Goal: Transaction & Acquisition: Obtain resource

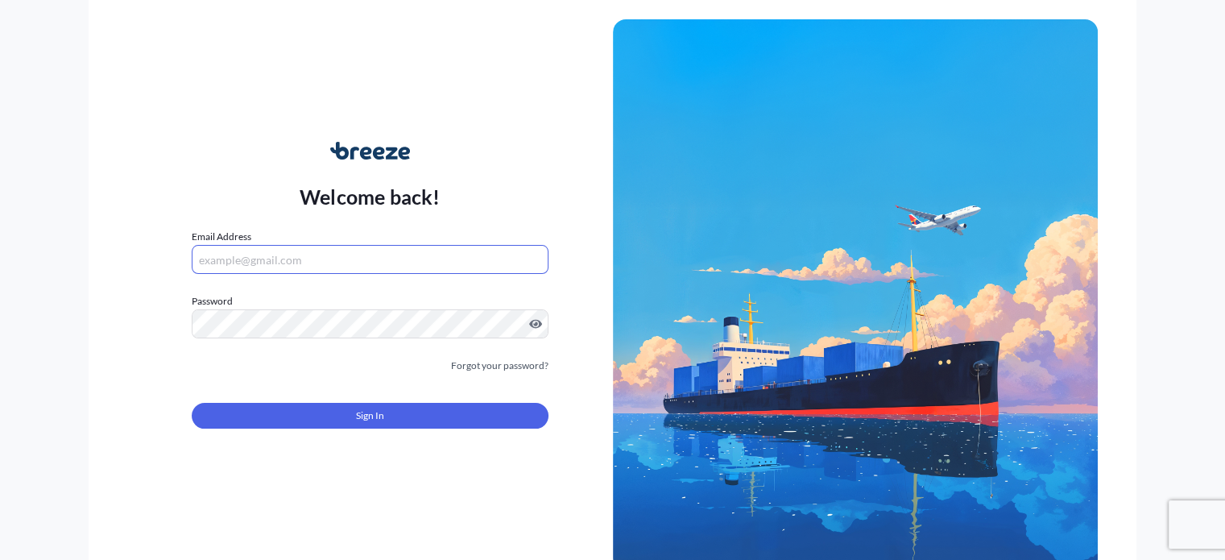
click at [280, 256] on input "Email Address" at bounding box center [370, 259] width 356 height 29
type input "[PERSON_NAME][EMAIL_ADDRESS][DOMAIN_NAME]"
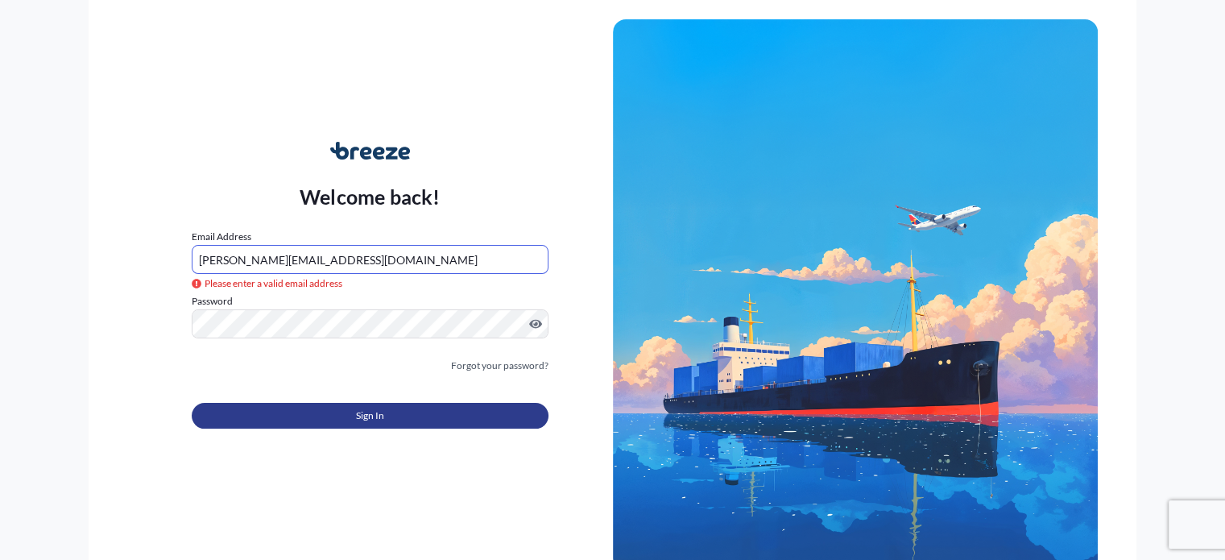
click at [473, 408] on button "Sign In" at bounding box center [370, 416] width 356 height 26
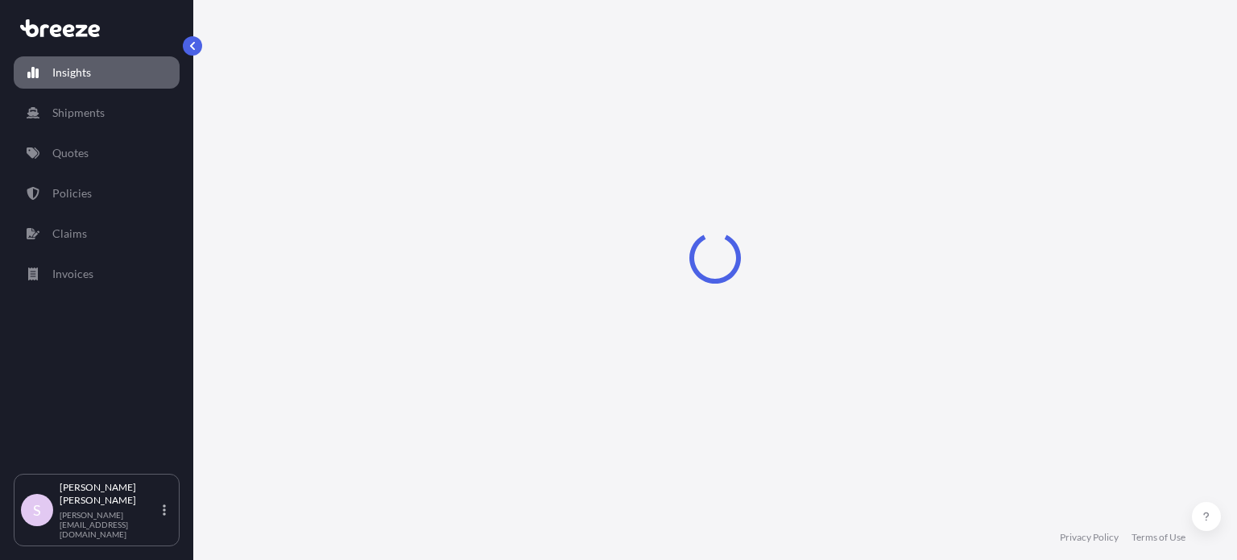
select select "2025"
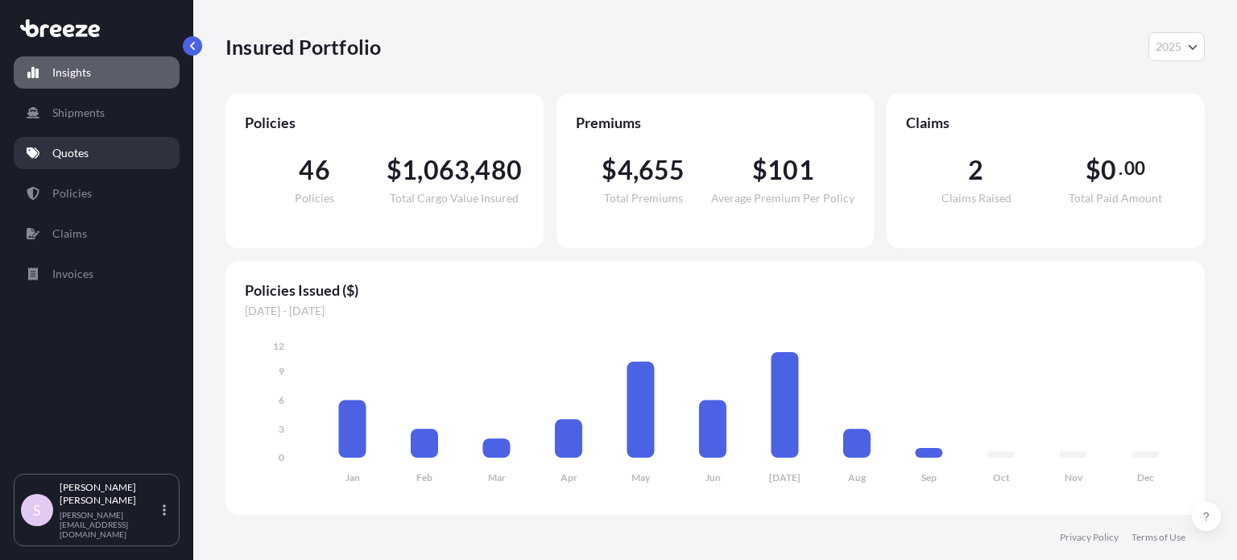
click at [109, 146] on link "Quotes" at bounding box center [97, 153] width 166 height 32
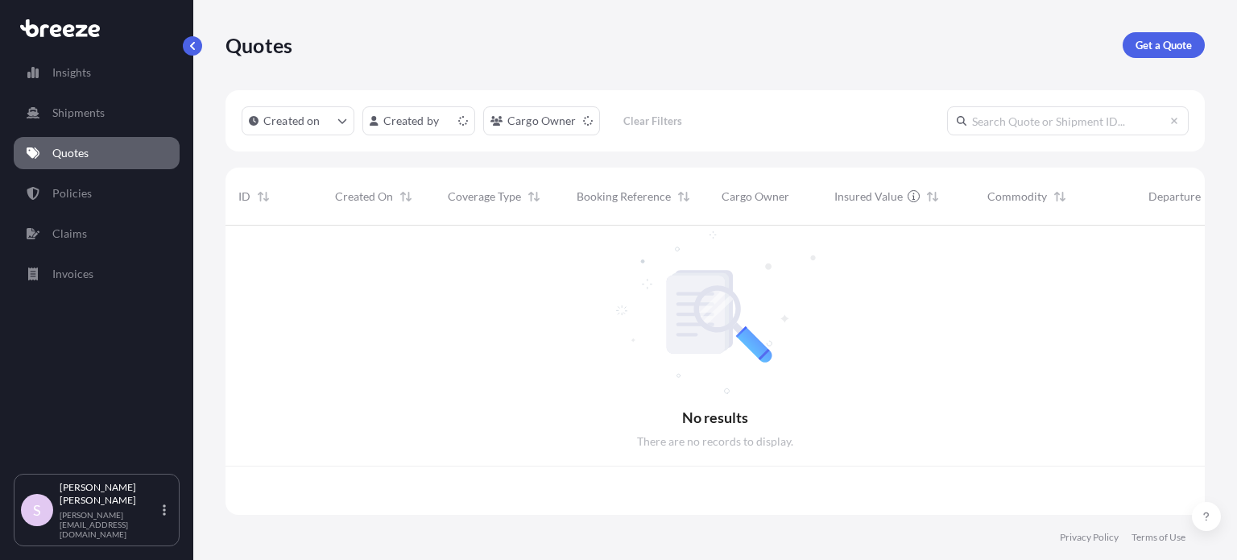
scroll to position [286, 966]
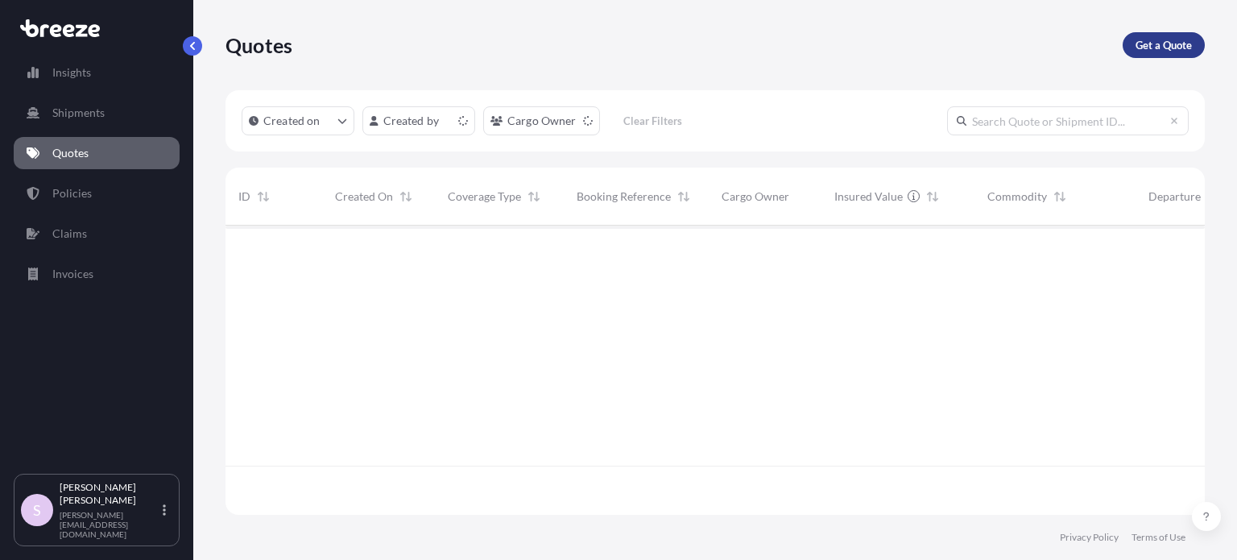
click at [1169, 41] on p "Get a Quote" at bounding box center [1163, 45] width 56 height 16
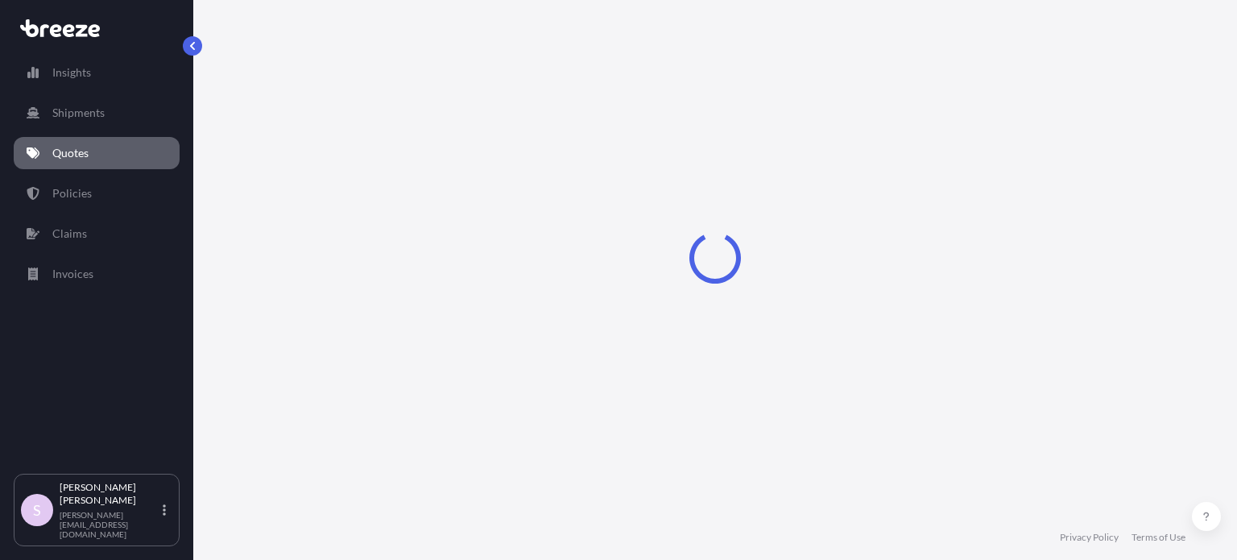
select select "Sea"
select select "1"
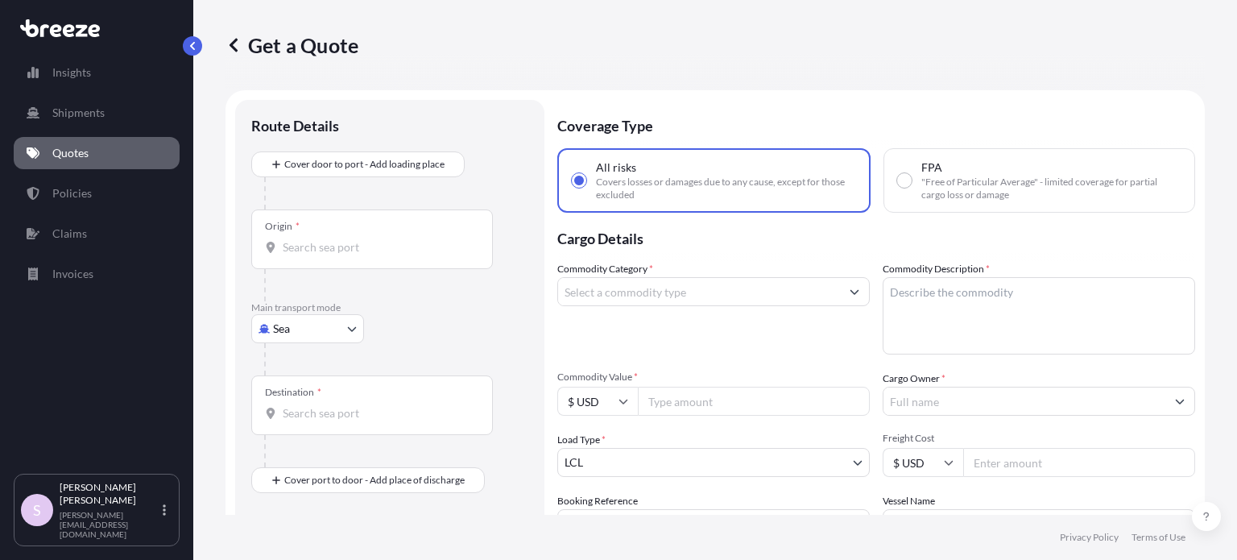
scroll to position [26, 0]
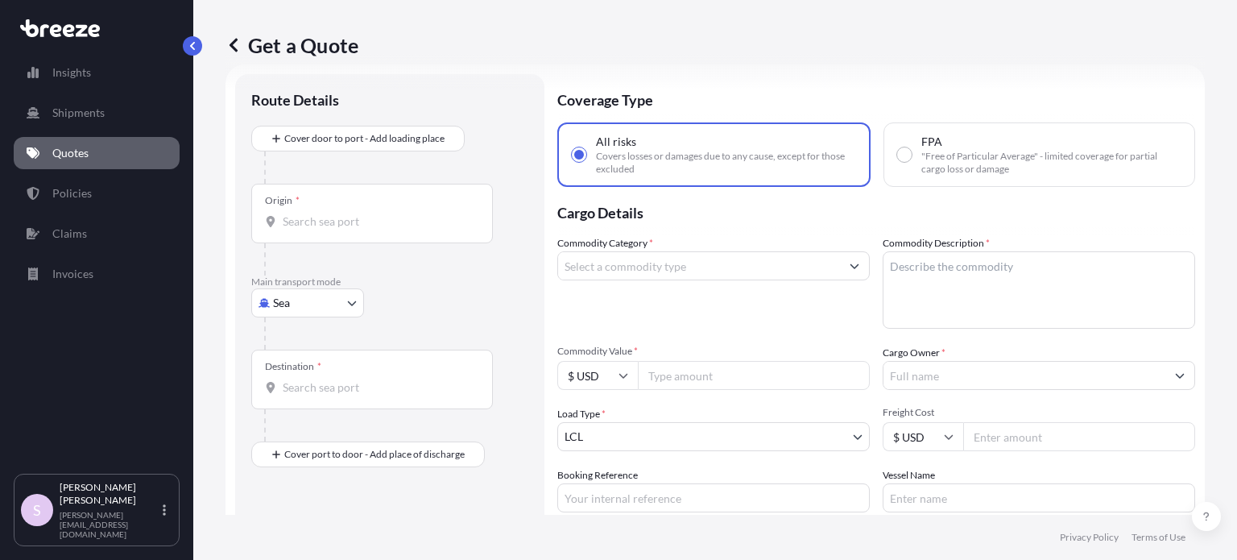
click at [925, 154] on span ""Free of Particular Average" - limited coverage for partial cargo loss or damage" at bounding box center [1051, 163] width 260 height 26
click at [911, 154] on input "FPA "Free of Particular Average" - limited coverage for partial cargo loss or d…" at bounding box center [904, 154] width 14 height 14
radio input "true"
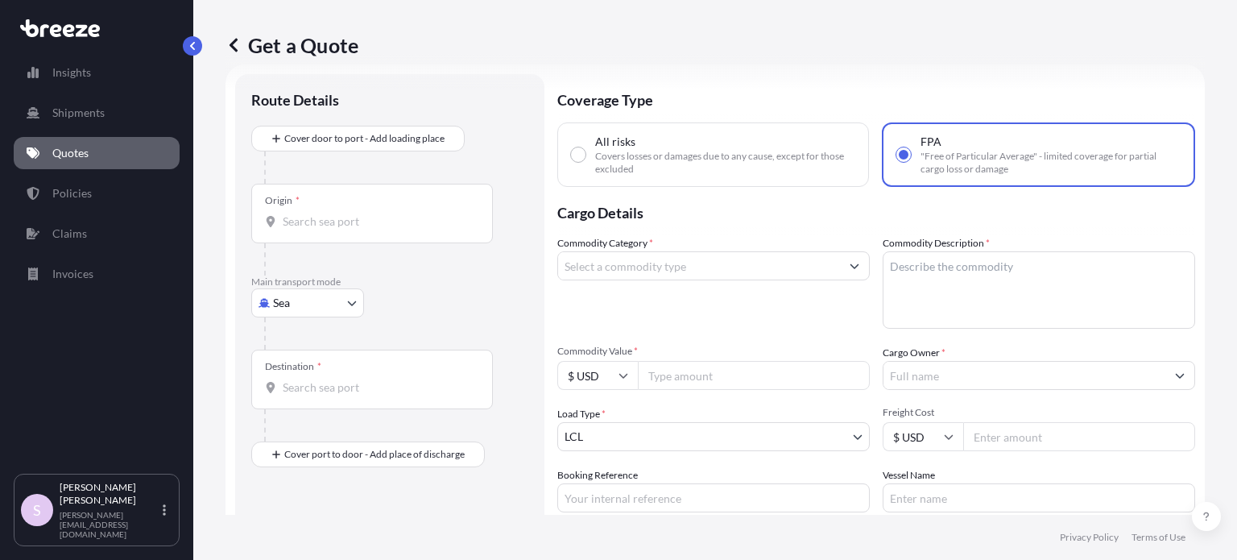
click at [382, 229] on input "Origin *" at bounding box center [378, 221] width 190 height 16
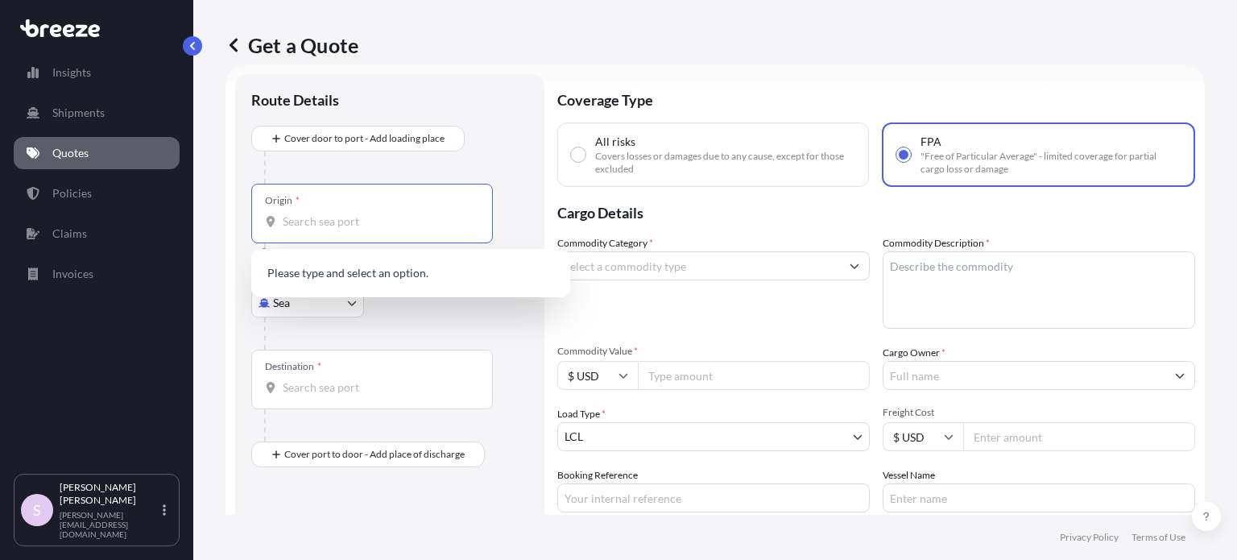
paste input "[GEOGRAPHIC_DATA]"
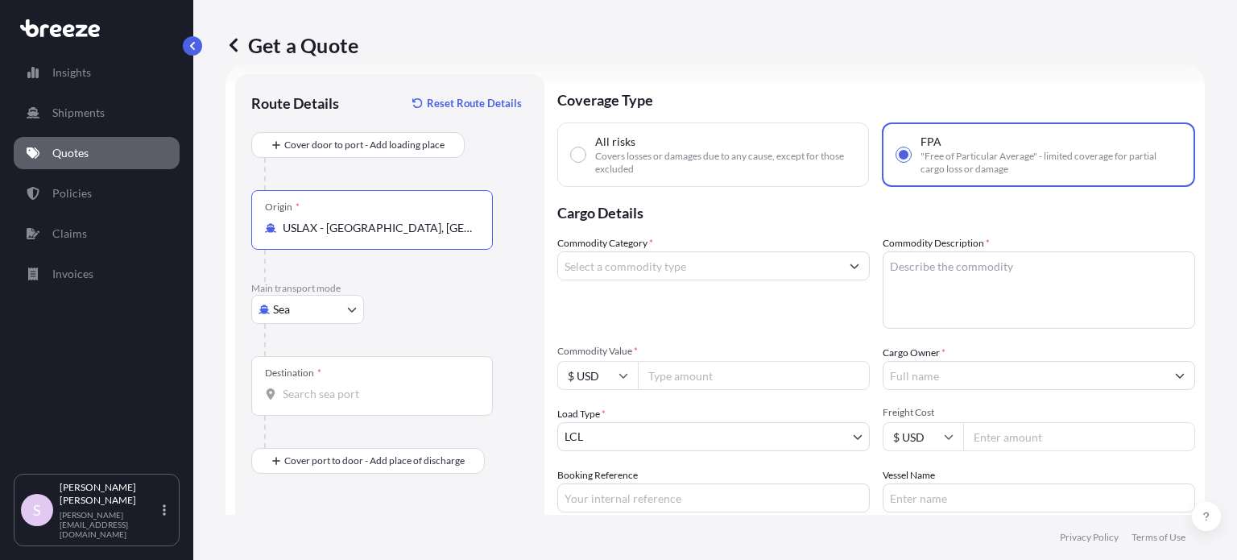
type input "USLAX - [GEOGRAPHIC_DATA], [GEOGRAPHIC_DATA]"
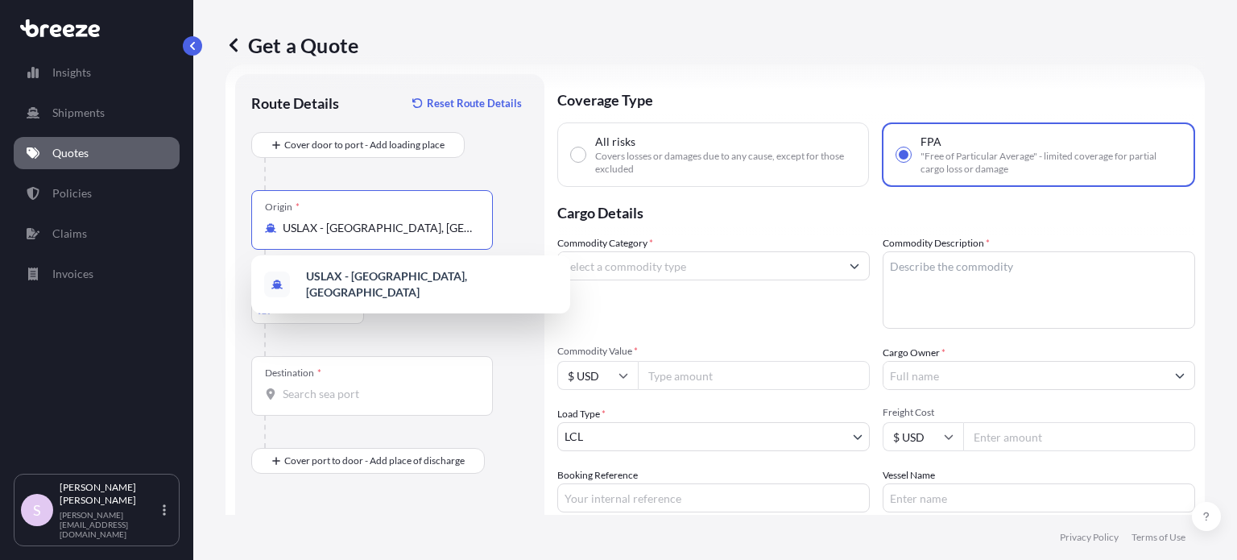
scroll to position [106, 0]
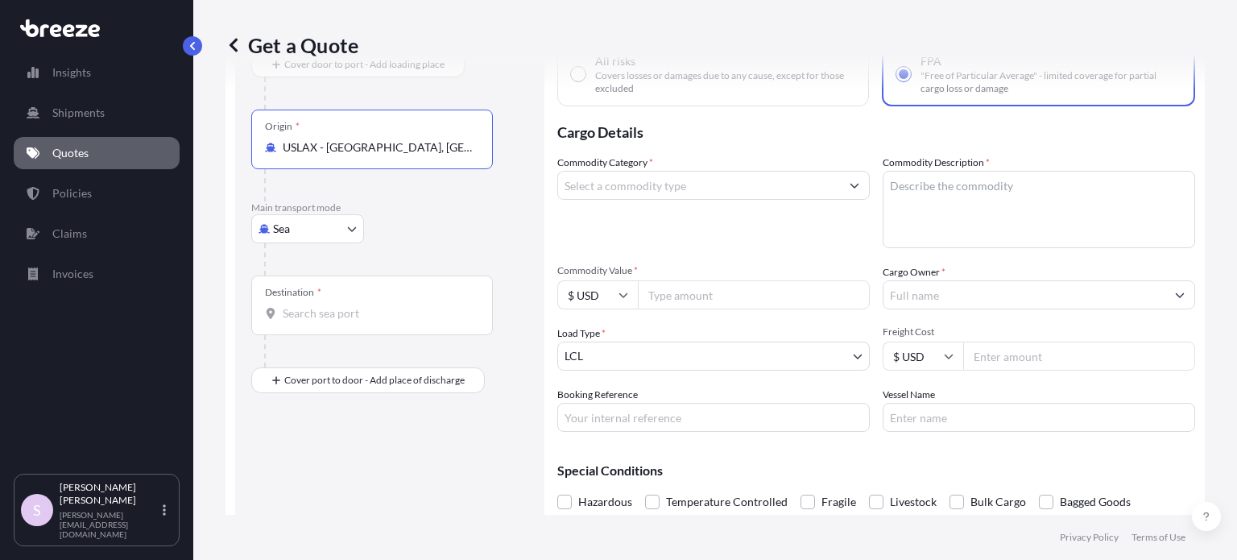
click at [312, 318] on input "Destination *" at bounding box center [378, 313] width 190 height 16
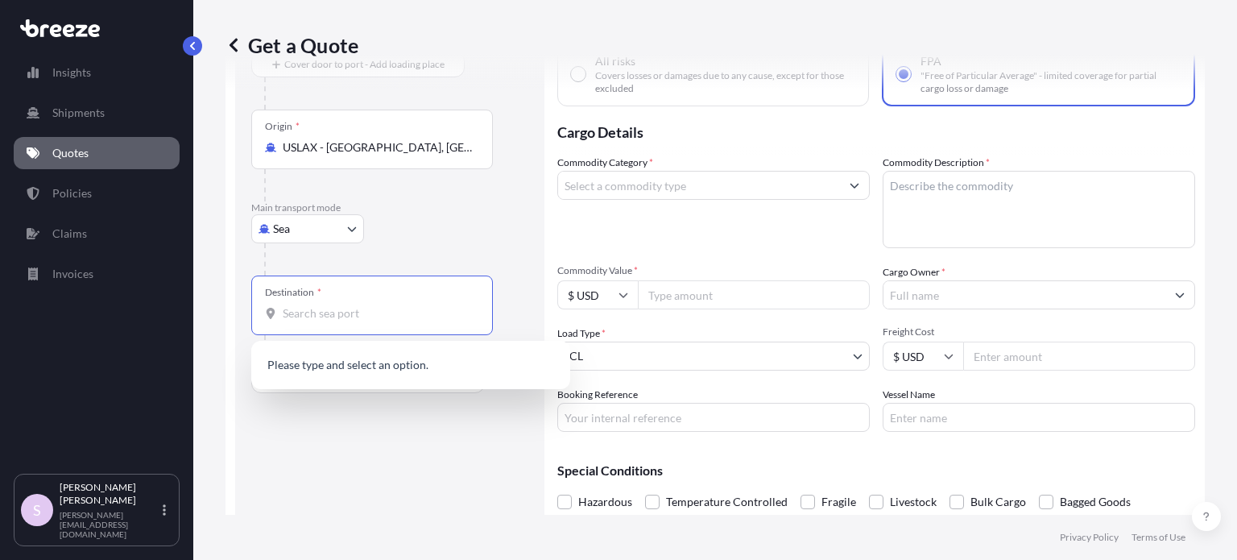
paste input "[PERSON_NAME]"
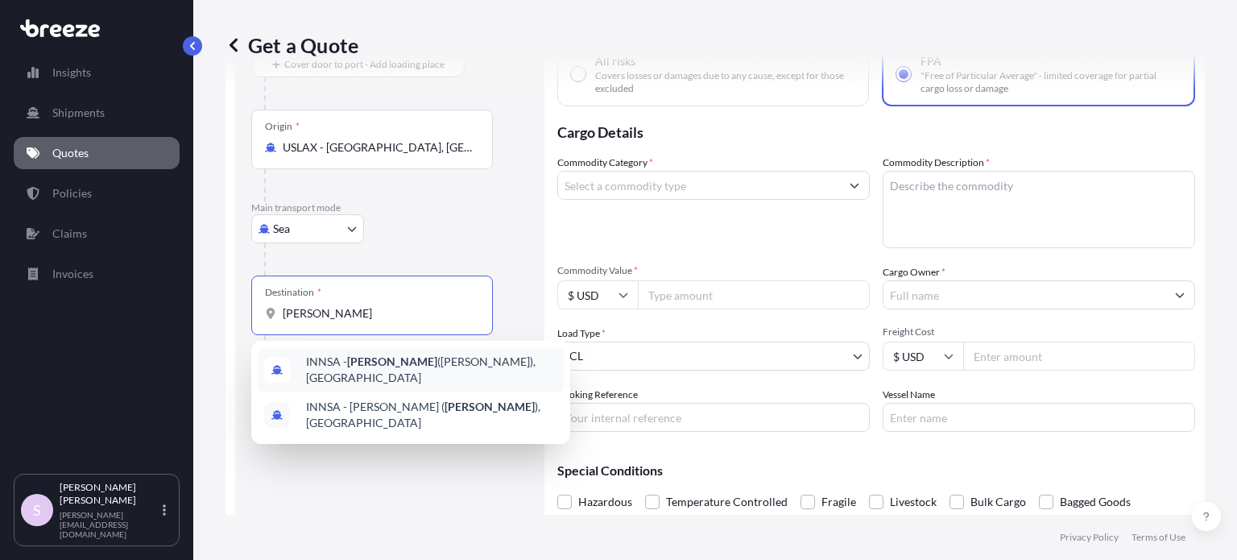
click at [440, 370] on span "INNSA - [GEOGRAPHIC_DATA] ([PERSON_NAME]), [GEOGRAPHIC_DATA]" at bounding box center [431, 369] width 251 height 32
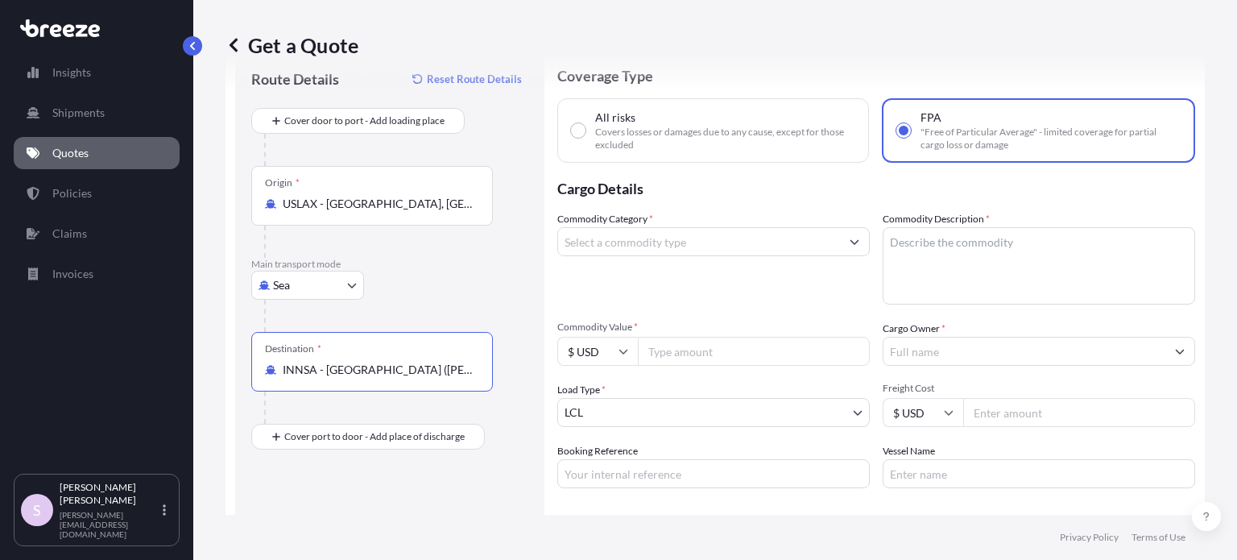
scroll to position [26, 0]
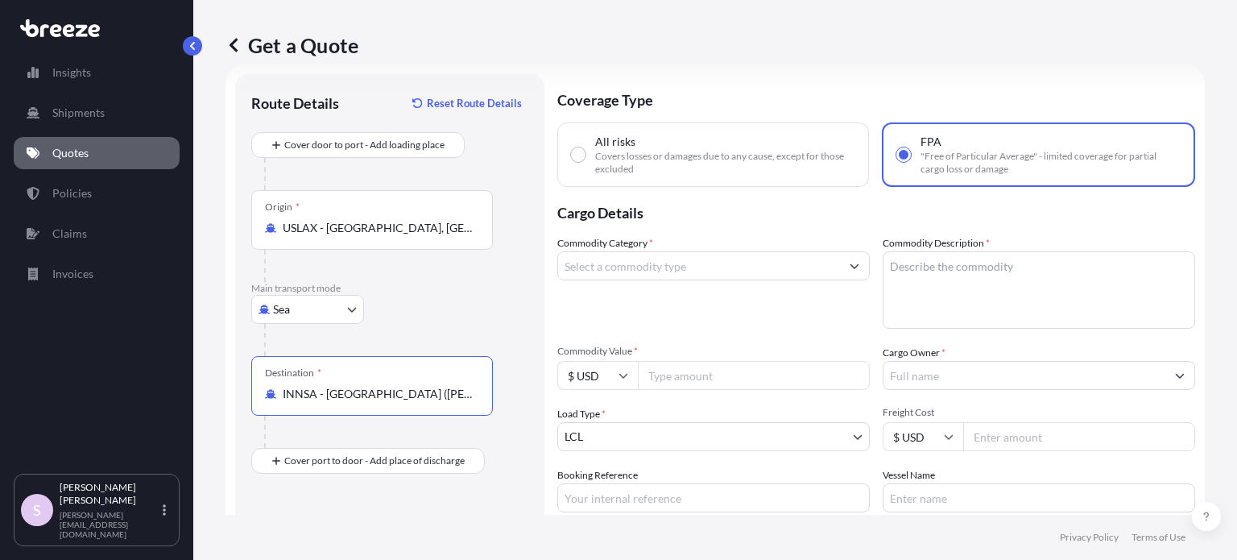
type input "INNSA - [GEOGRAPHIC_DATA] ([PERSON_NAME]), [GEOGRAPHIC_DATA]"
click at [676, 276] on input "Commodity Category *" at bounding box center [699, 265] width 282 height 29
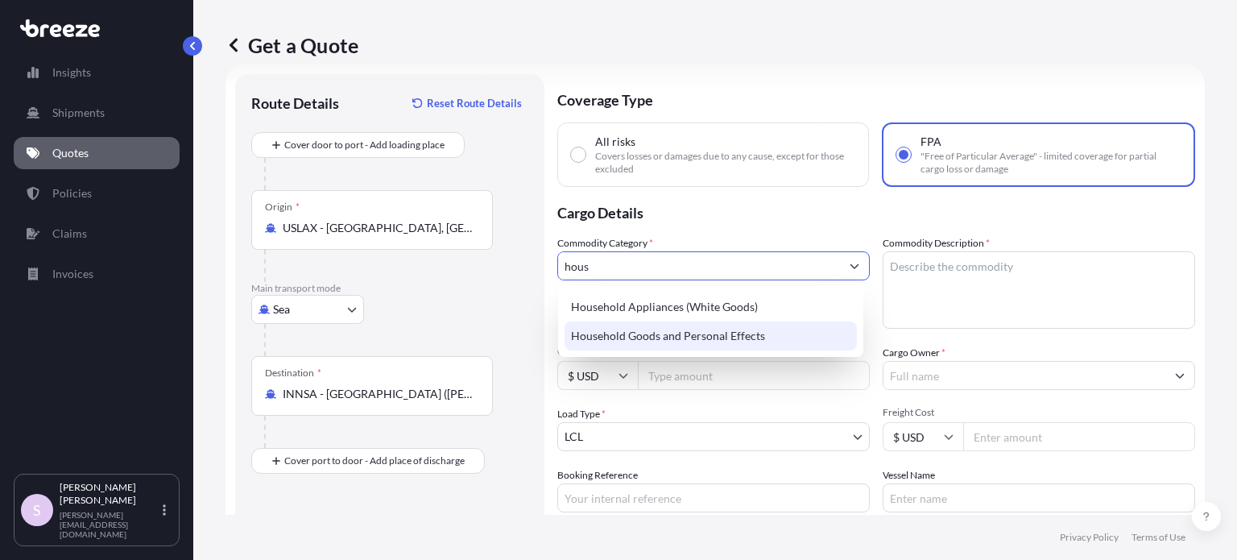
click at [682, 333] on div "Household Goods and Personal Effects" at bounding box center [710, 335] width 292 height 29
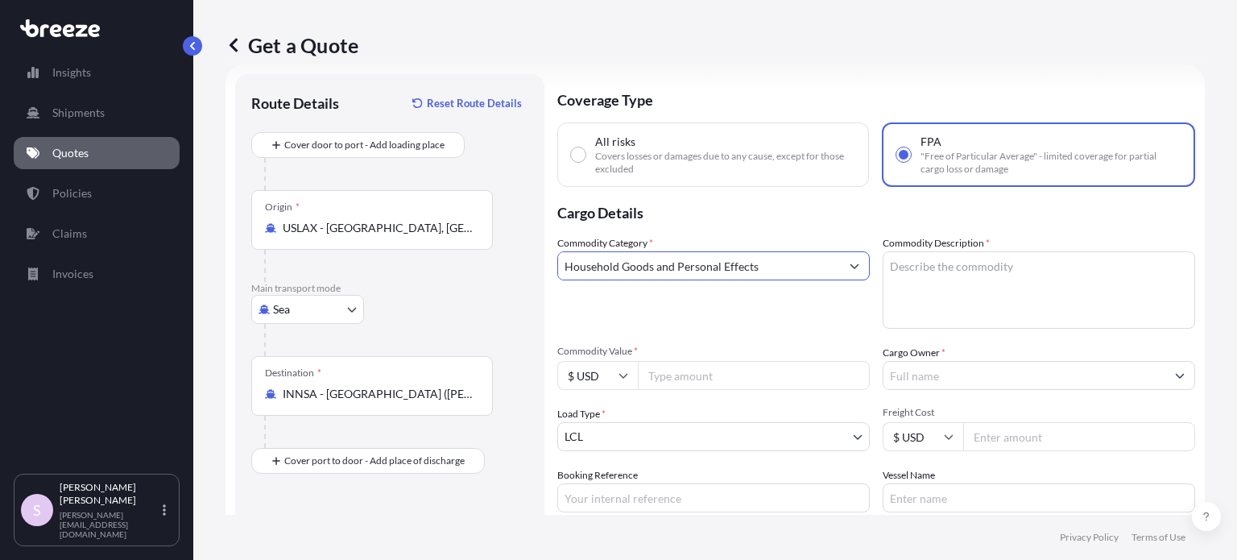
type input "Household Goods and Personal Effects"
click at [927, 273] on textarea "Commodity Description *" at bounding box center [1038, 289] width 312 height 77
paste textarea "92 pieces of used household goods and personal effects."
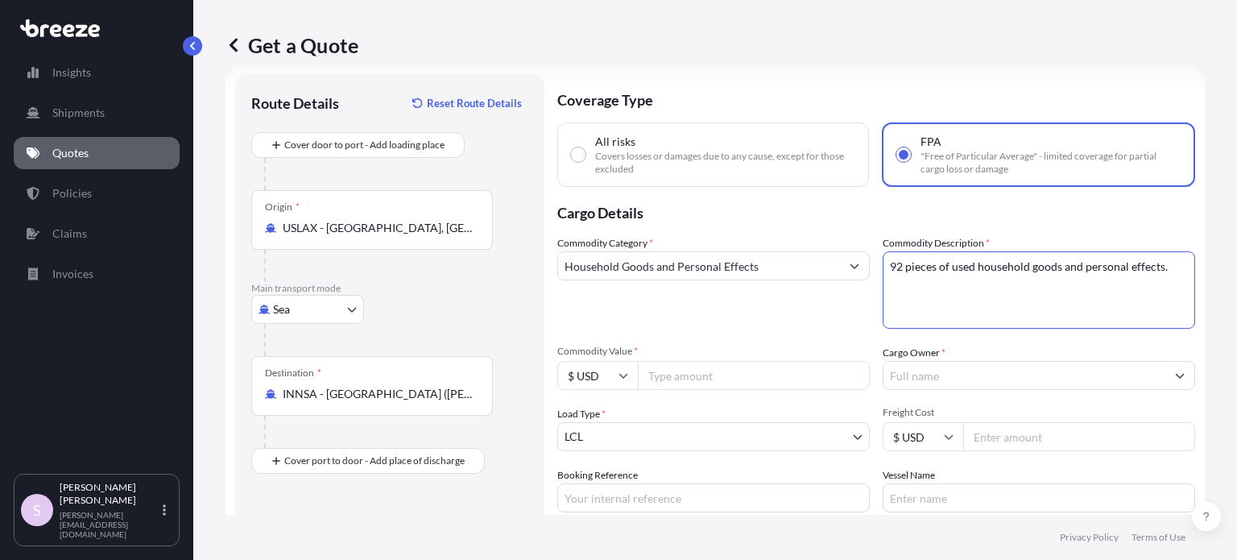
type textarea "92 pieces of used household goods and personal effects."
